Goal: Task Accomplishment & Management: Manage account settings

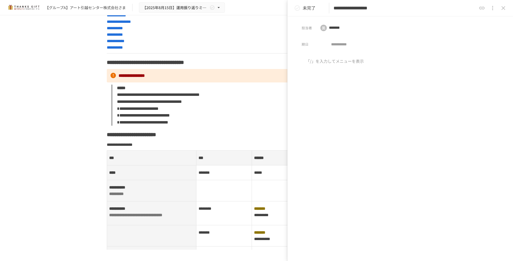
scroll to position [295, 0]
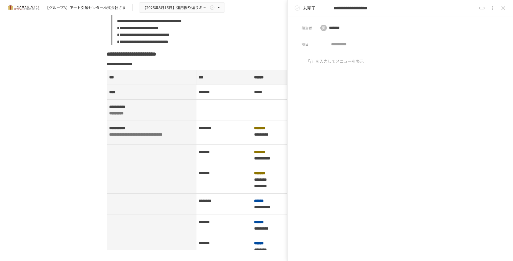
click at [297, 9] on icon "status" at bounding box center [297, 8] width 6 height 6
click at [505, 9] on icon "close drawer" at bounding box center [503, 8] width 6 height 6
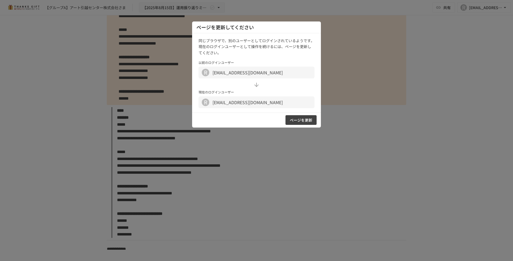
scroll to position [3271, 0]
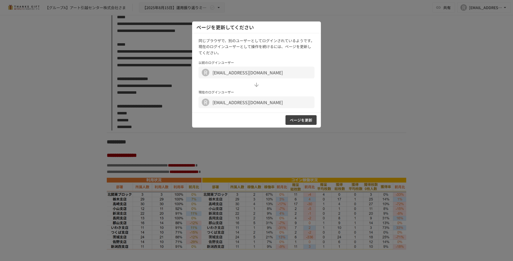
click at [371, 96] on div at bounding box center [256, 130] width 513 height 261
